Goal: Navigation & Orientation: Find specific page/section

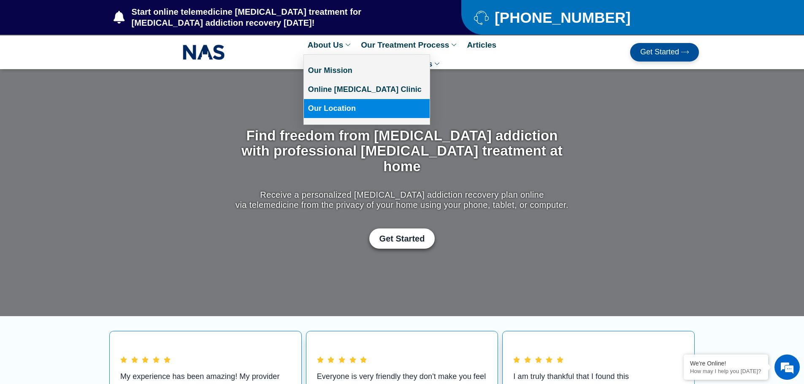
click at [341, 111] on link "Our Location" at bounding box center [367, 108] width 126 height 19
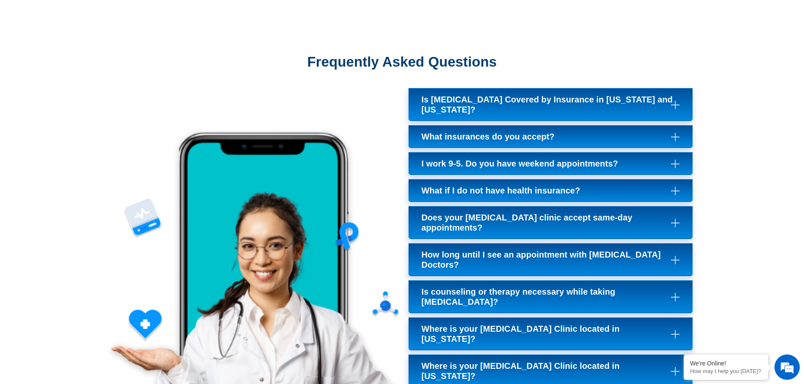
scroll to position [3333, 0]
